Goal: Check status: Check status

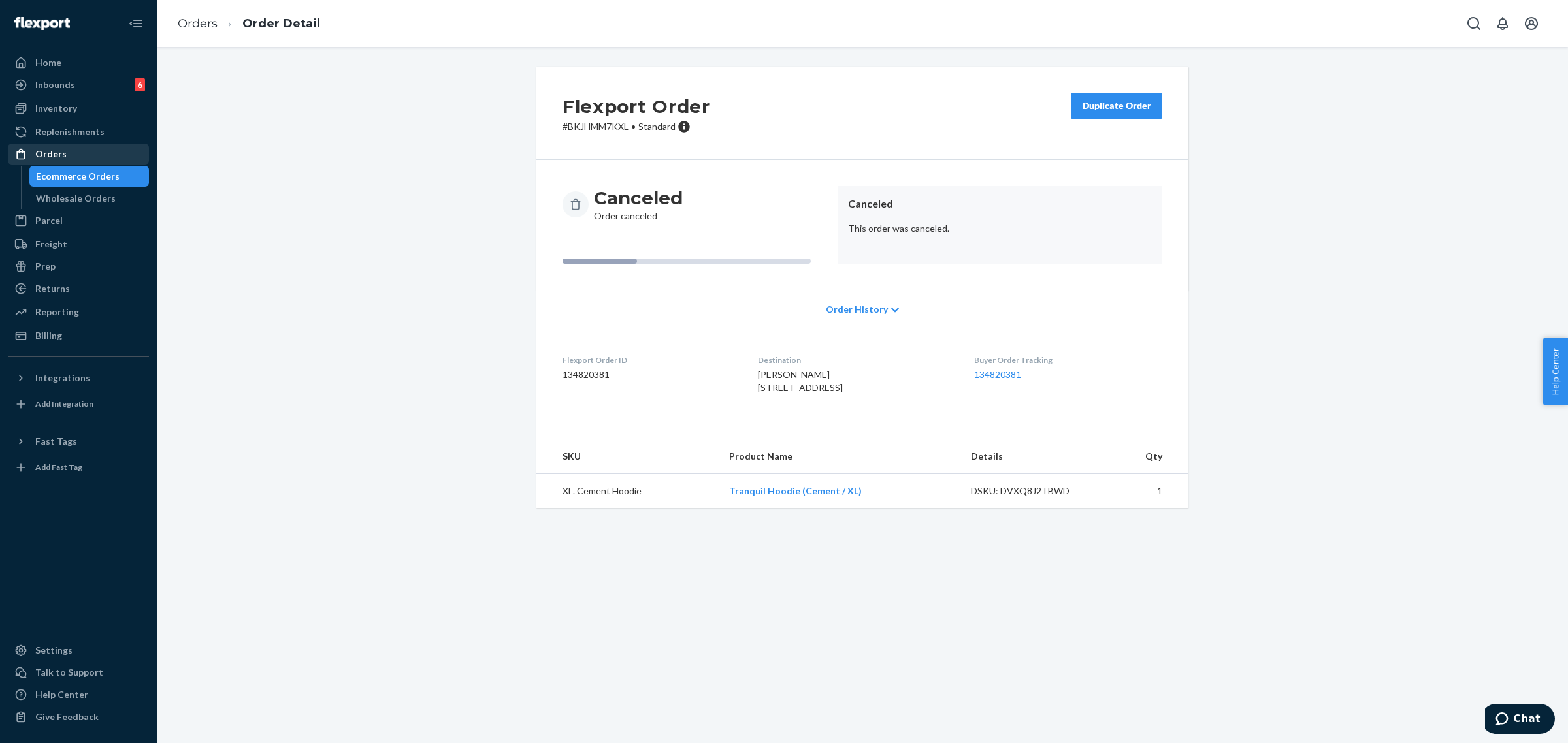
click at [43, 157] on div "Orders" at bounding box center [51, 154] width 32 height 13
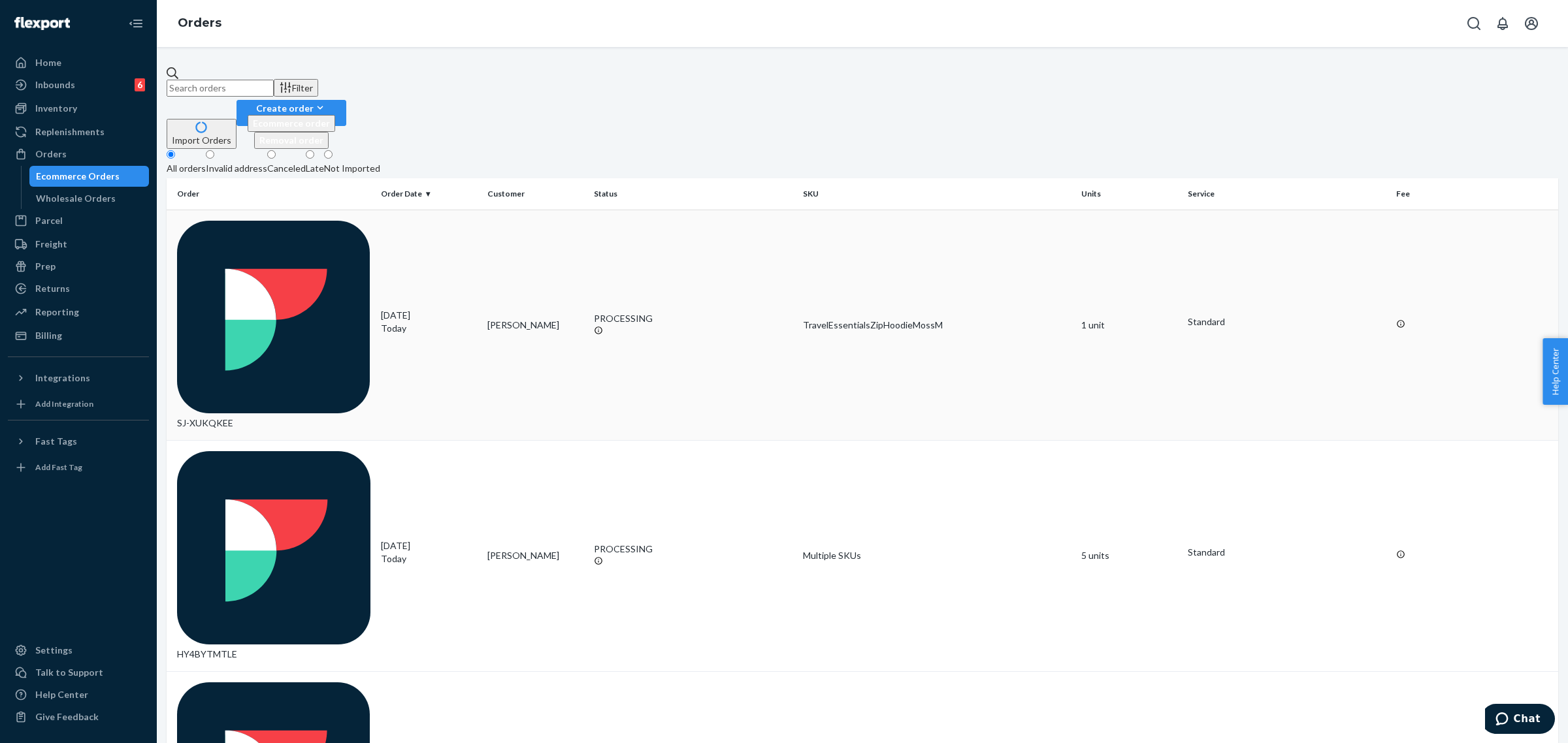
click at [315, 221] on div "SJ-XUKQKEE" at bounding box center [273, 325] width 194 height 210
click at [318, 86] on button "Filter" at bounding box center [295, 87] width 45 height 17
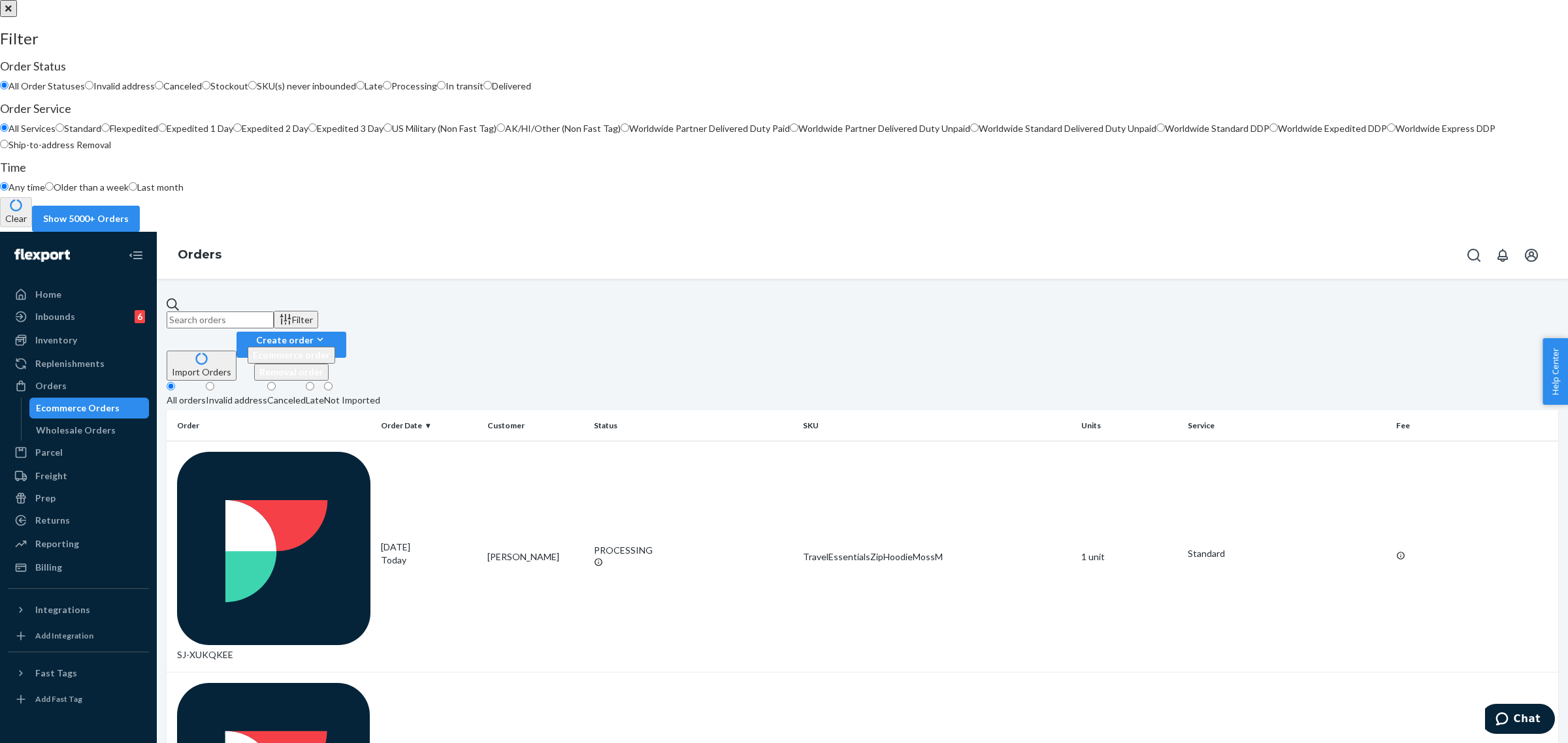
scroll to position [80, 0]
click at [1030, 0] on div at bounding box center [784, 0] width 1568 height 0
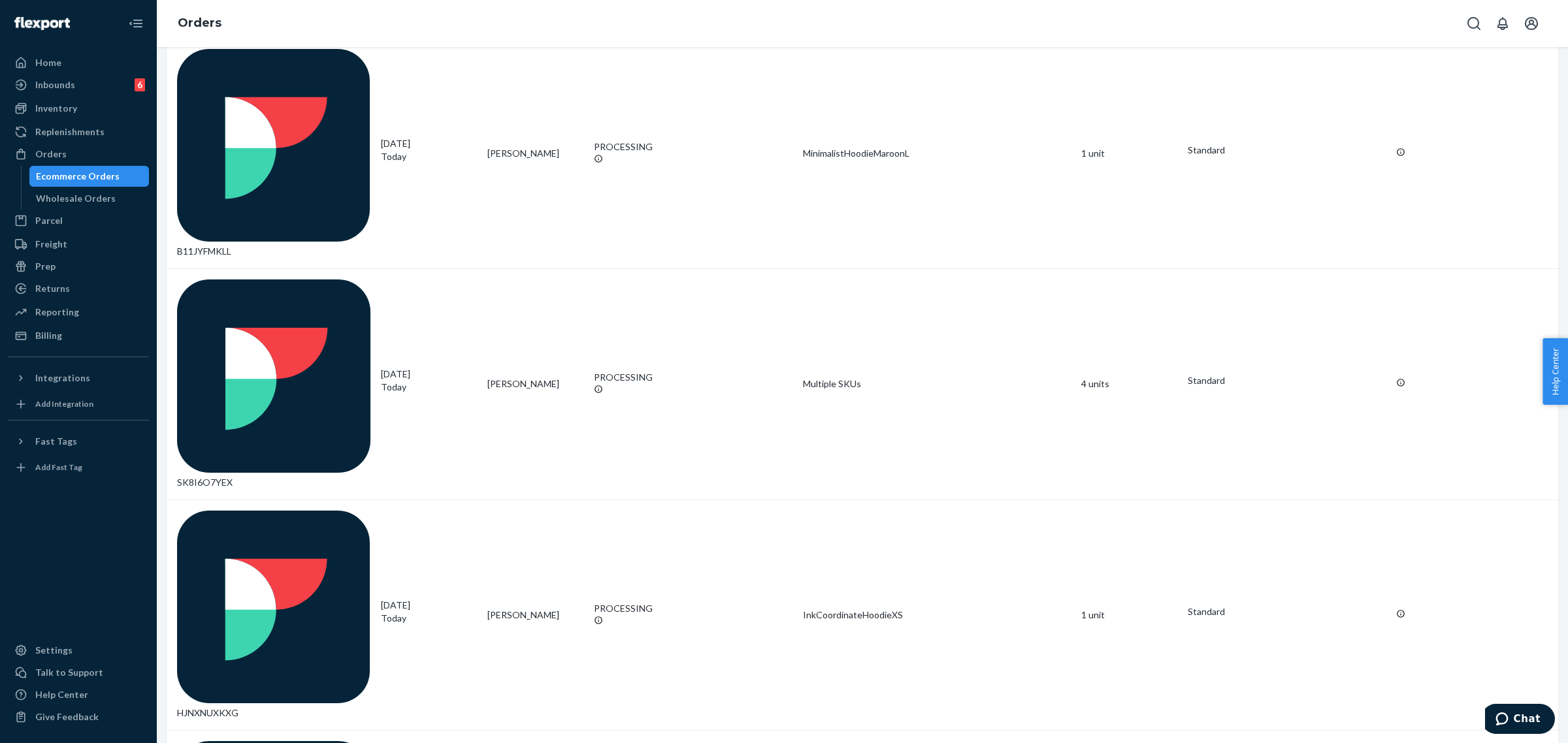
scroll to position [667, 0]
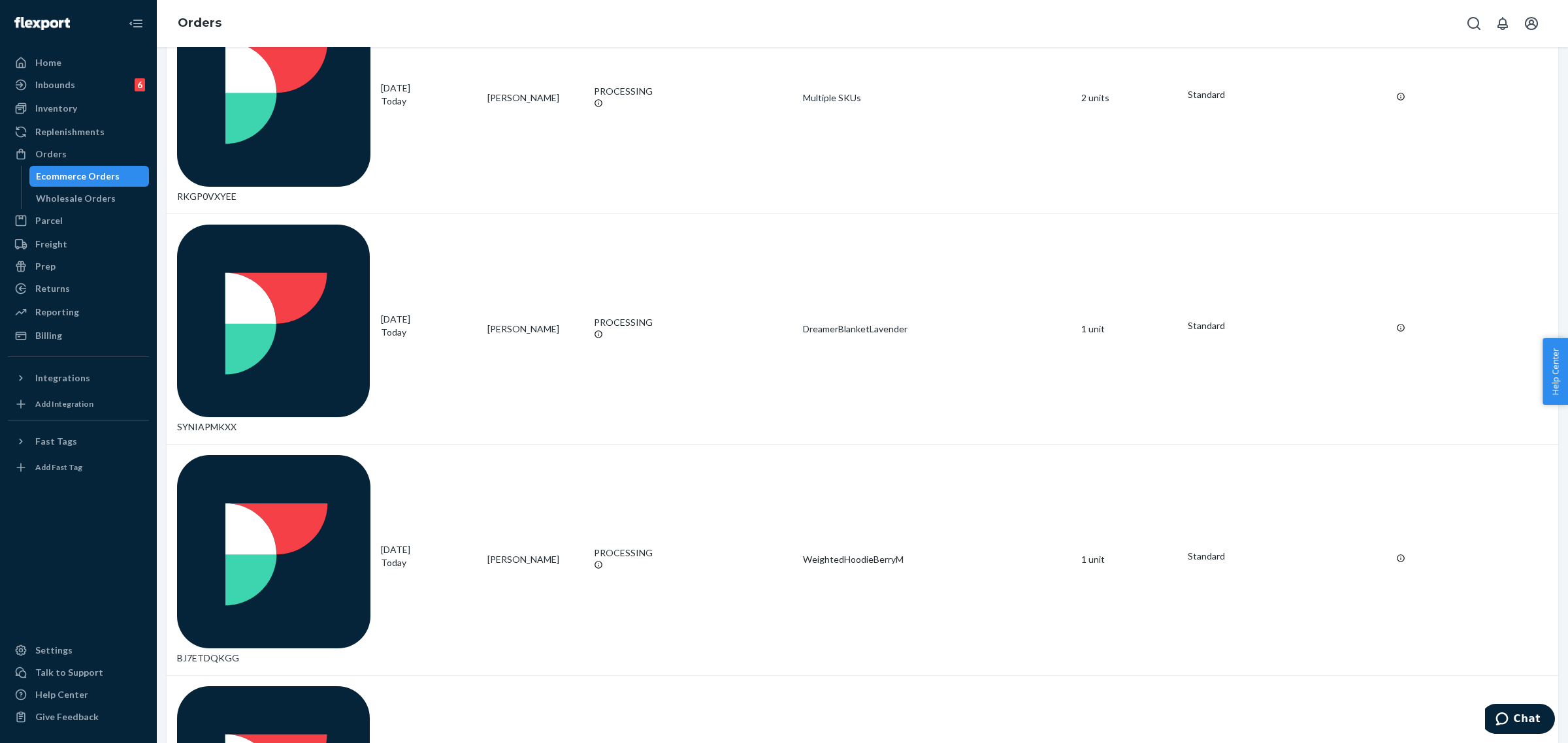
scroll to position [490, 0]
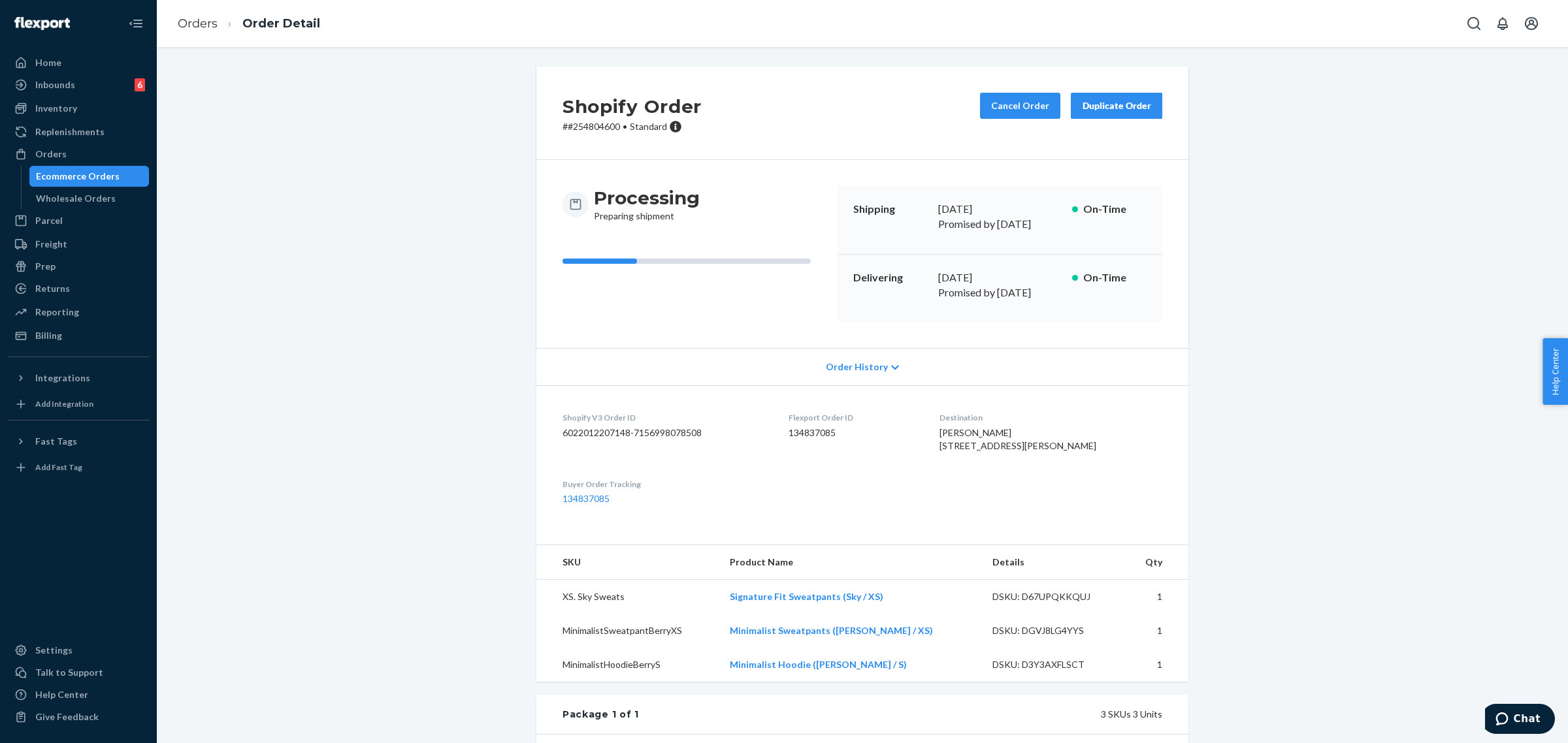
click at [580, 129] on p "# #254804600 • Standard" at bounding box center [631, 126] width 139 height 13
copy p "254804600"
drag, startPoint x: 56, startPoint y: 111, endPoint x: 76, endPoint y: 111, distance: 20.0
click at [56, 111] on div "Inventory" at bounding box center [56, 108] width 42 height 13
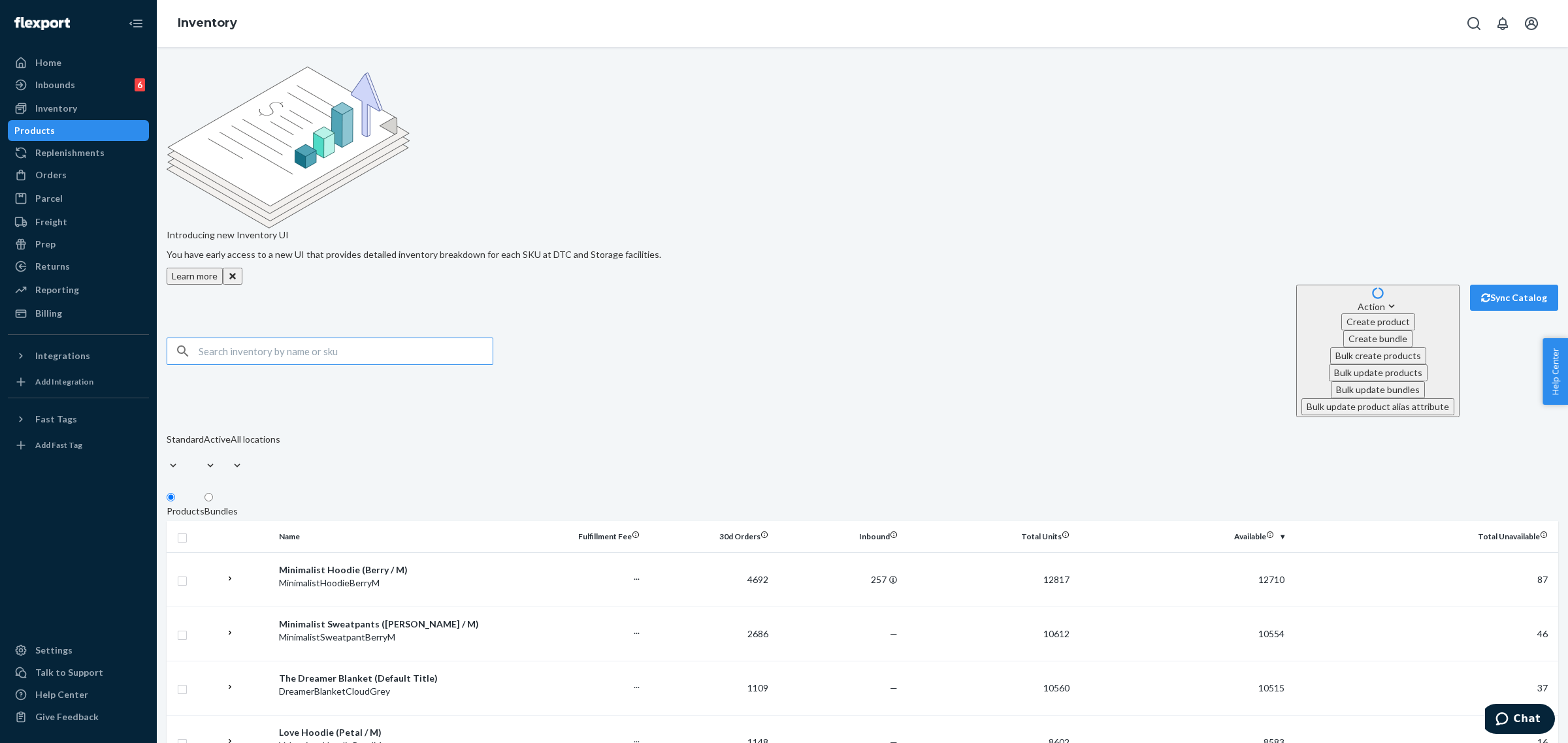
click at [301, 338] on input "text" at bounding box center [346, 351] width 294 height 26
type input "pastel zip canary s"
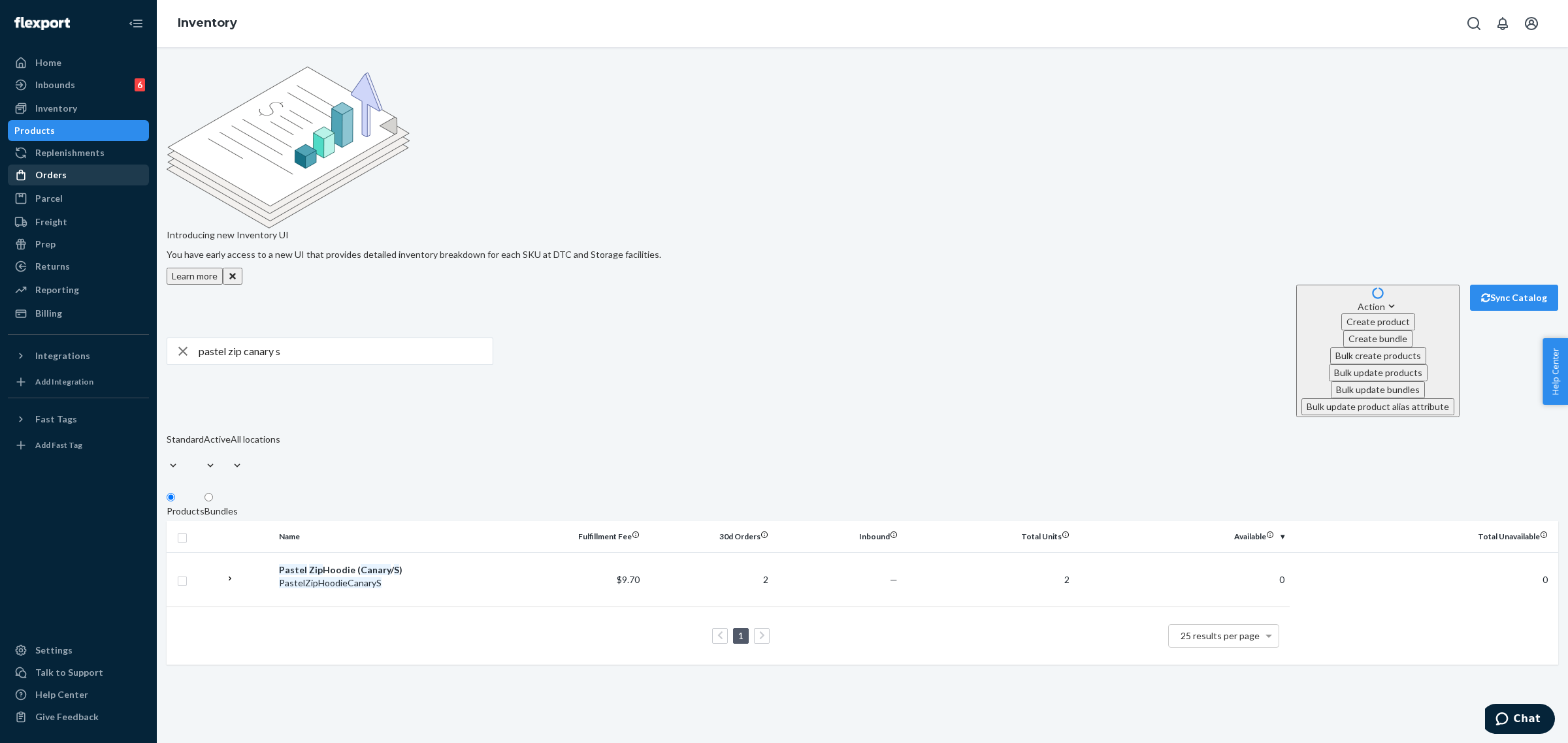
click at [55, 171] on div "Orders" at bounding box center [51, 175] width 32 height 13
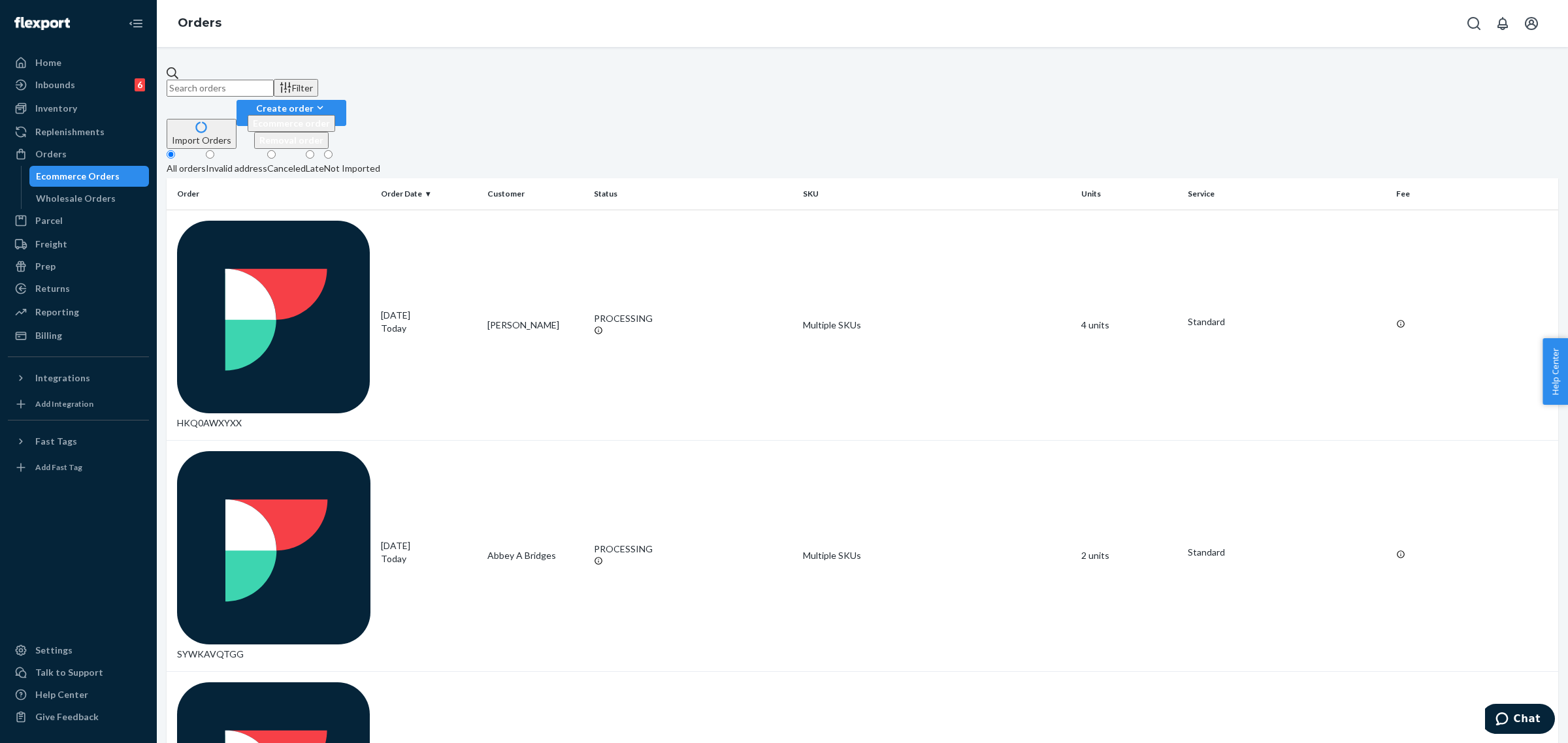
click at [273, 85] on input "text" at bounding box center [220, 88] width 107 height 17
paste input "254803175"
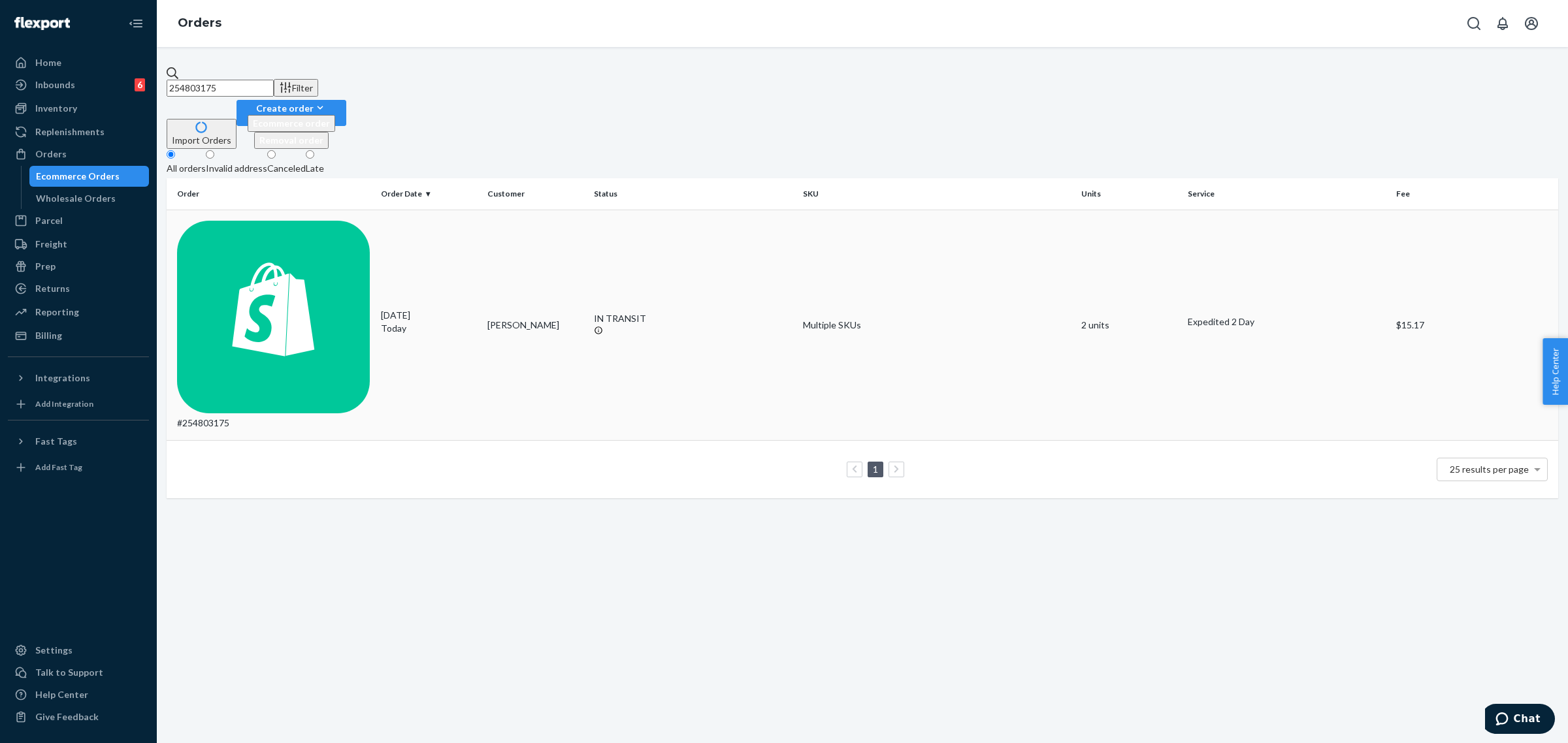
type input "254803175"
click at [256, 221] on div "#254803175" at bounding box center [273, 325] width 194 height 210
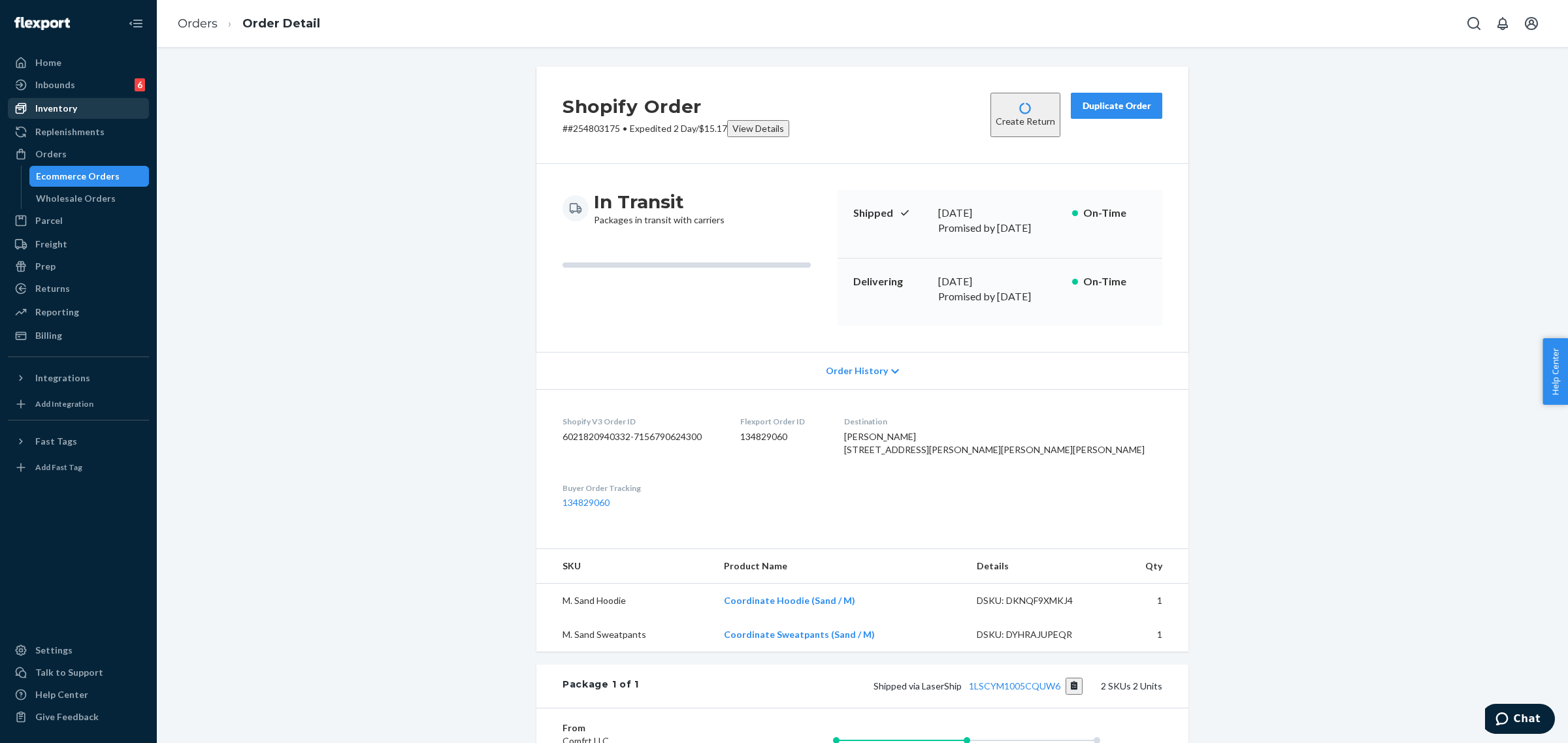
click at [62, 108] on div "Inventory" at bounding box center [56, 108] width 42 height 13
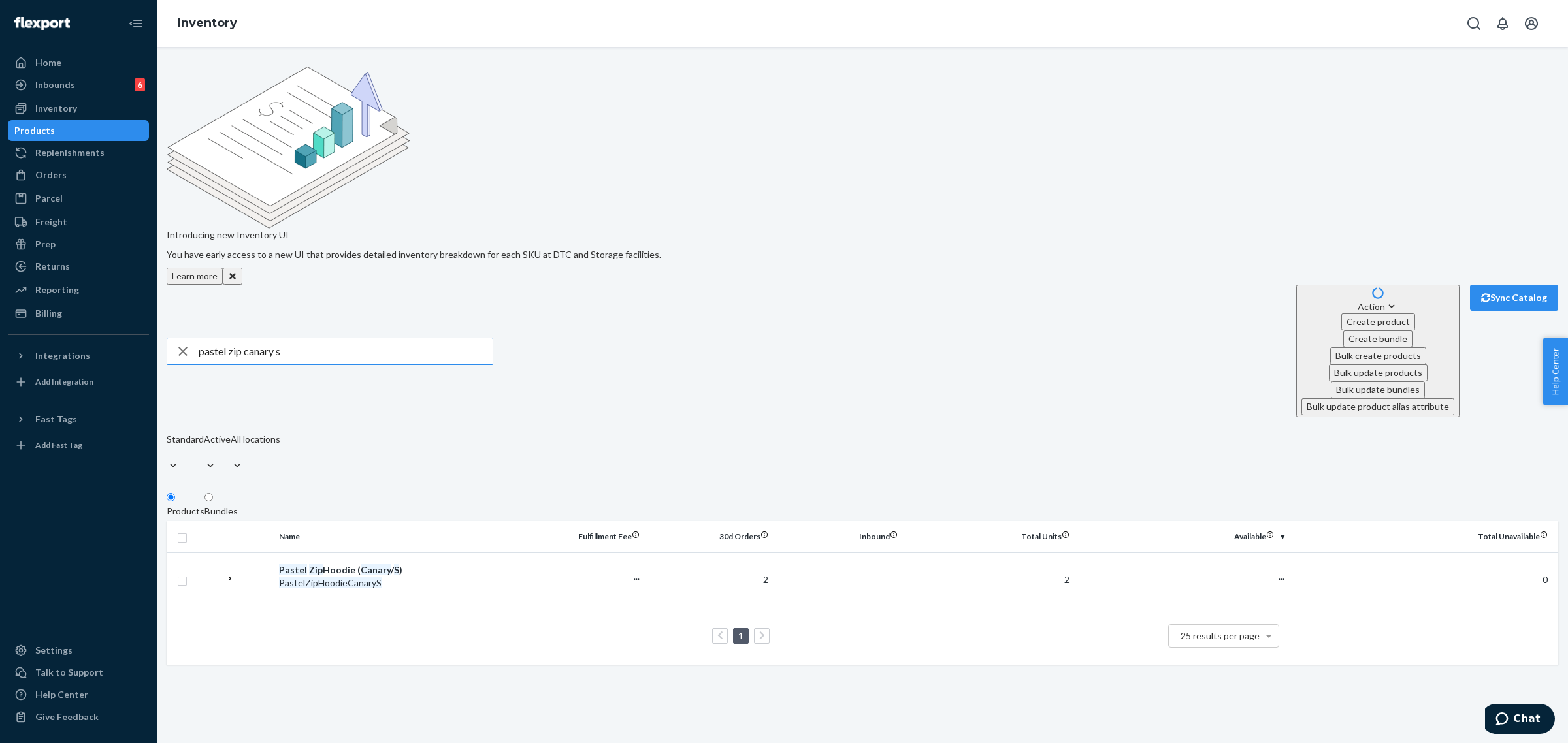
click at [335, 338] on input "pastel zip canary s" at bounding box center [346, 351] width 294 height 26
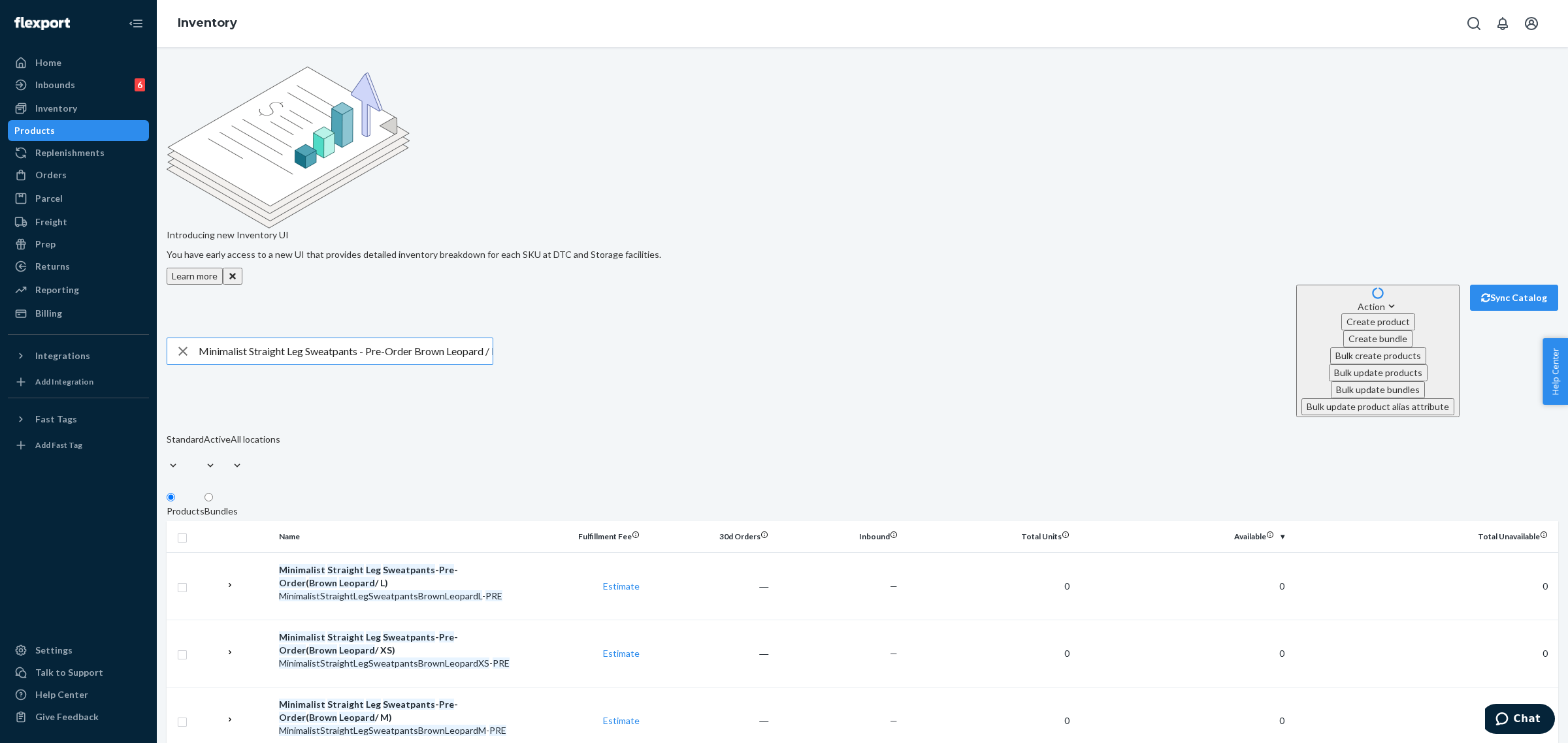
drag, startPoint x: 371, startPoint y: 191, endPoint x: 425, endPoint y: 190, distance: 54.0
click at [425, 338] on input "Minimalist Straight Leg Sweatpants - Pre-Order Brown Leopard / L" at bounding box center [346, 351] width 294 height 26
type input "Minimalist Straight Leg Sweatpants Brown Leopard / L"
